Goal: Contribute content

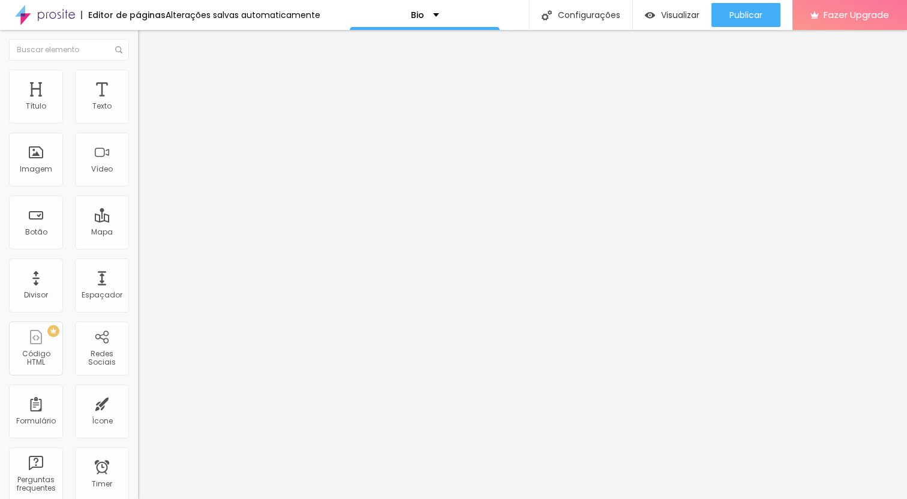
click at [138, 113] on input "Elite Core Hyrox Training Club - 02/AGO" at bounding box center [210, 107] width 144 height 12
type input "Bravus Race Monster"
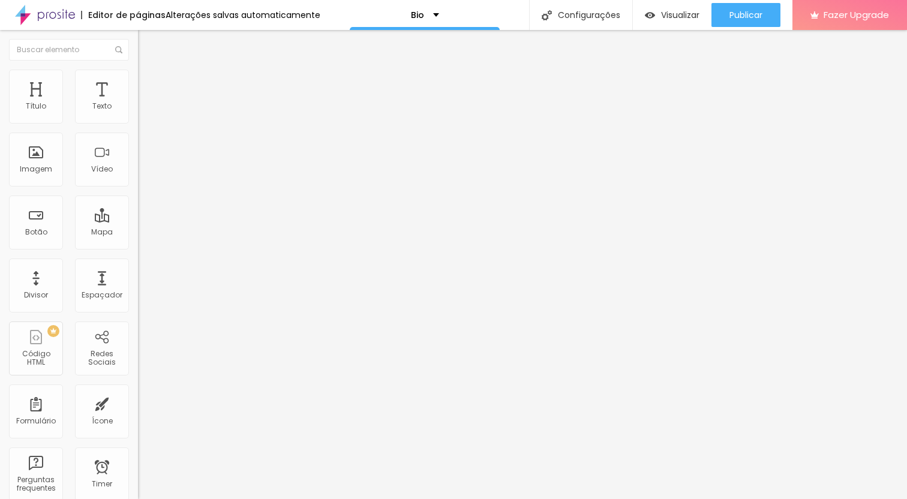
click at [138, 247] on input "[URL][DOMAIN_NAME]" at bounding box center [210, 241] width 144 height 12
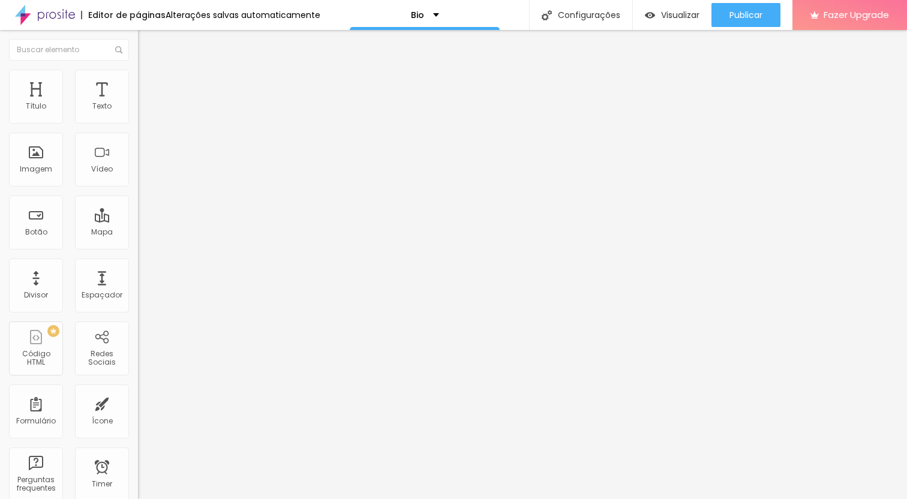
paste input "bravus-race-monster-zeus/e/154254"
type input "[URL][DOMAIN_NAME]"
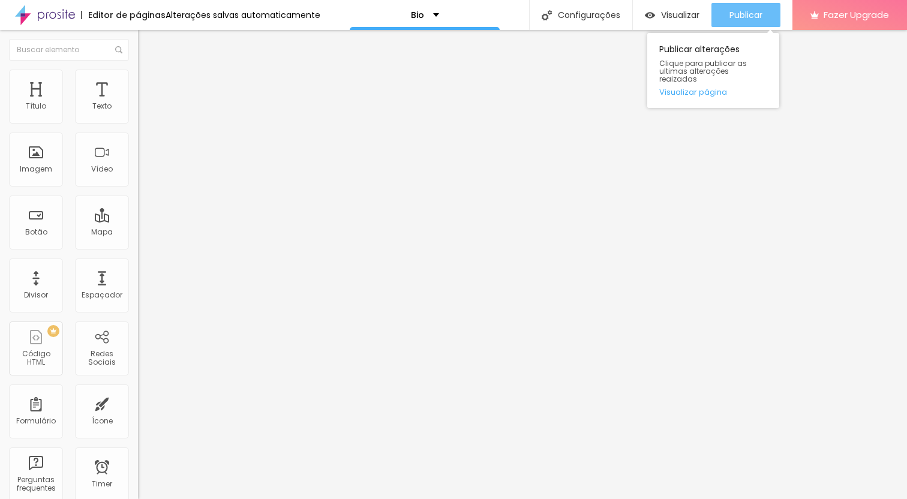
click at [739, 8] on div "Publicar" at bounding box center [746, 15] width 33 height 24
